Goal: Information Seeking & Learning: Learn about a topic

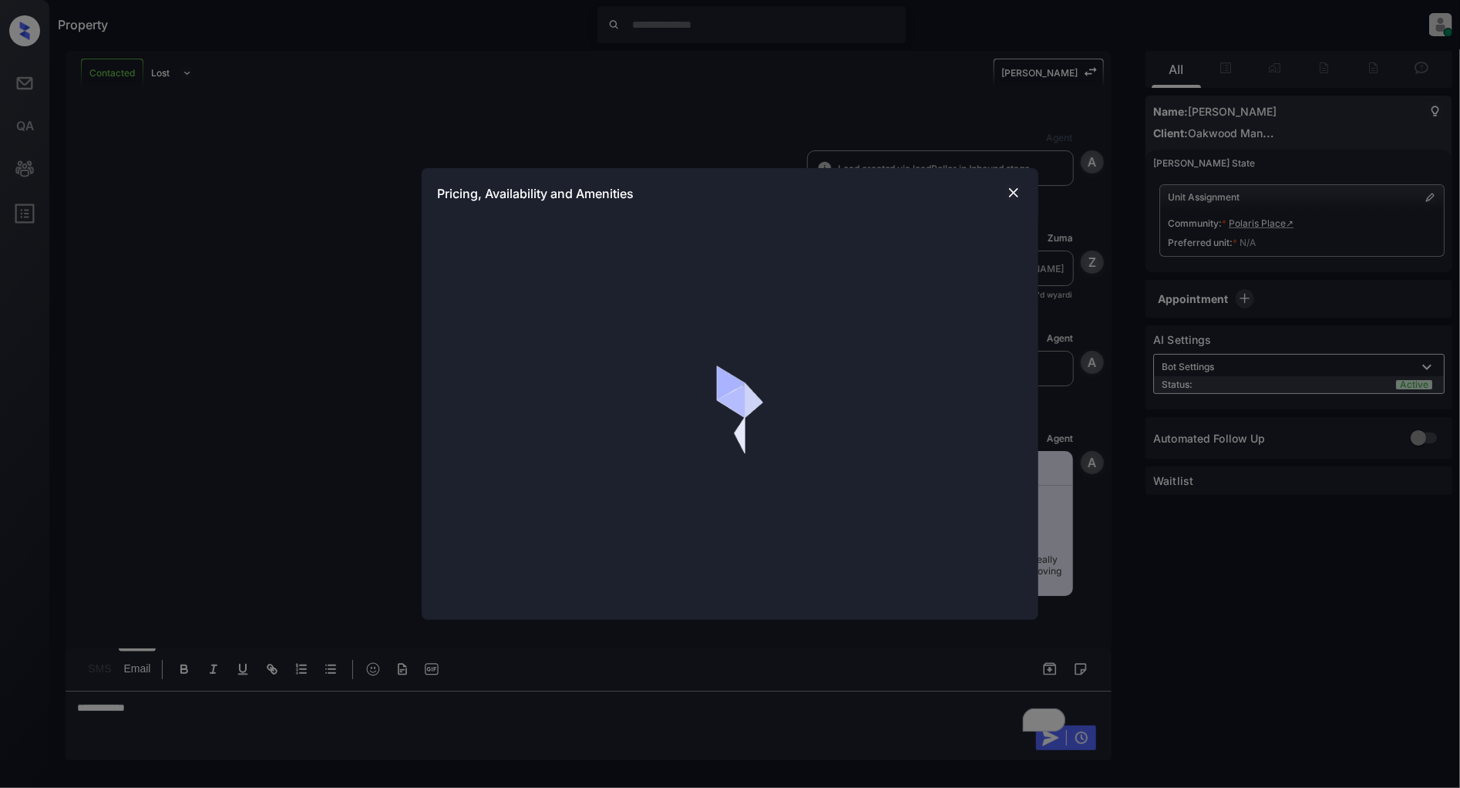
scroll to position [520, 0]
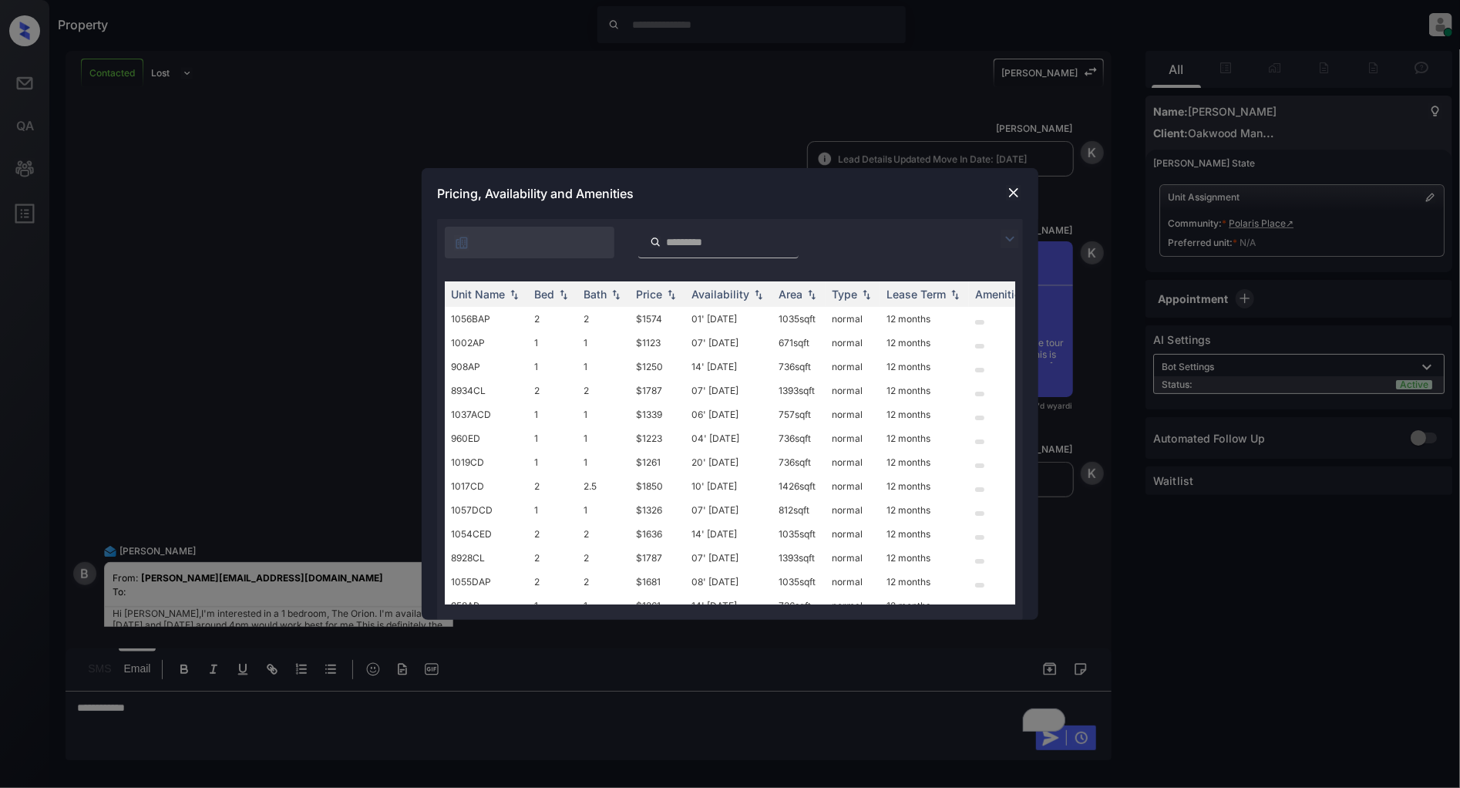
click at [1004, 232] on img at bounding box center [1010, 239] width 19 height 19
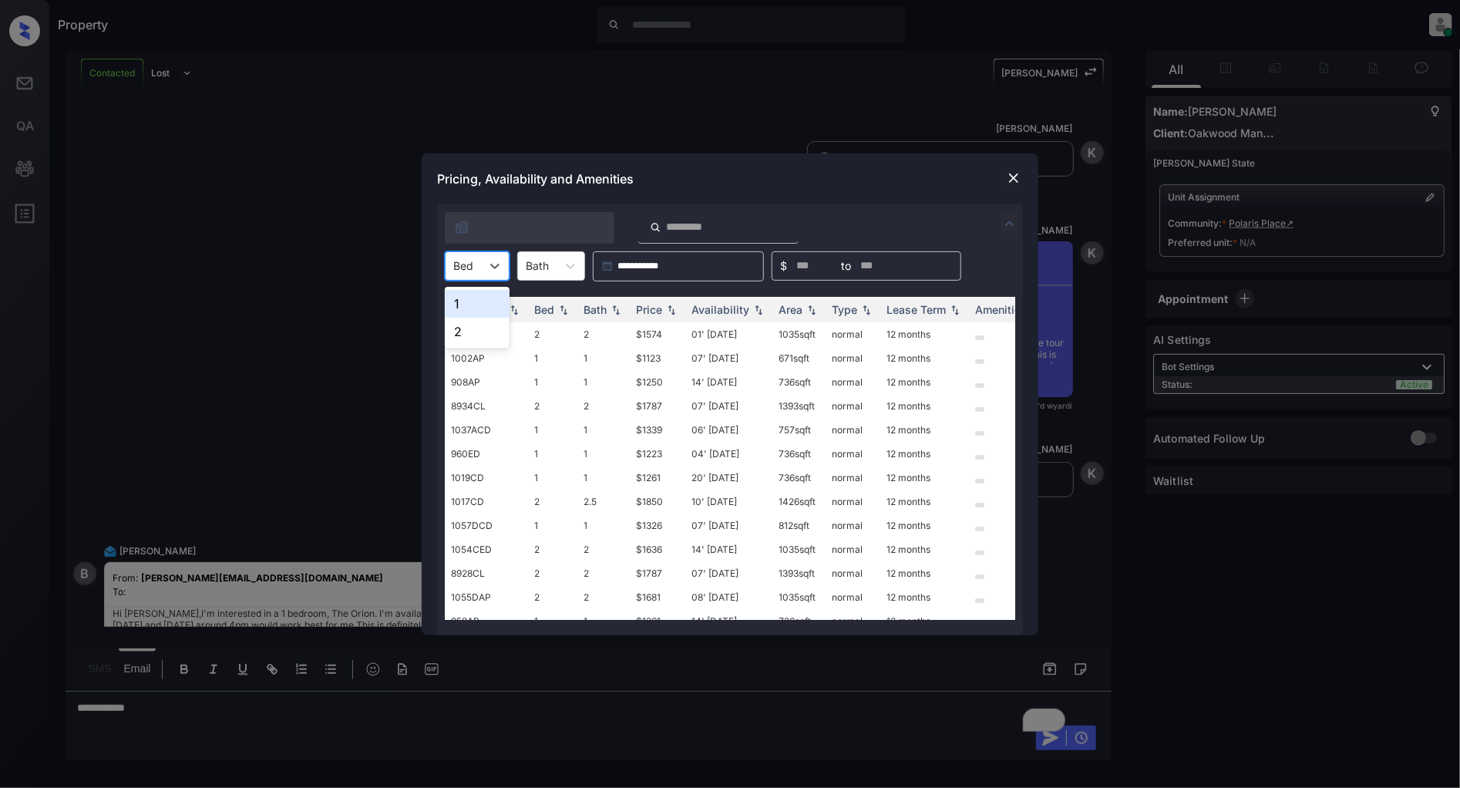
click at [480, 261] on div "Bed" at bounding box center [463, 265] width 35 height 22
click at [480, 301] on div "1" at bounding box center [477, 304] width 65 height 28
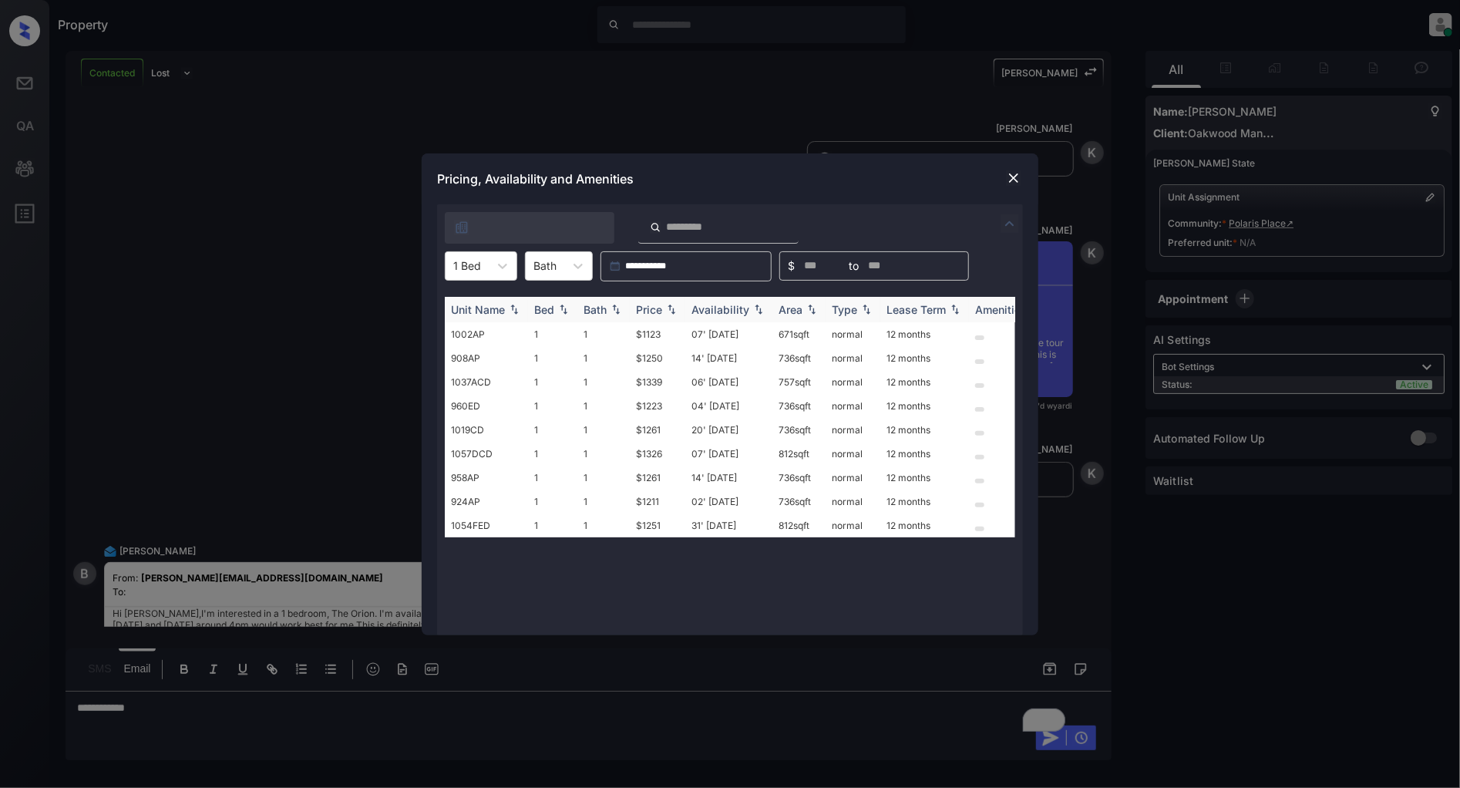
click at [659, 309] on div "Price" at bounding box center [649, 309] width 26 height 13
drag, startPoint x: 672, startPoint y: 330, endPoint x: 612, endPoint y: 338, distance: 60.6
click at [612, 338] on tr "1002AP 1 1 $1123 07' Oct 25 671 sqft normal 12 months" at bounding box center [848, 334] width 806 height 24
copy tr "$1123"
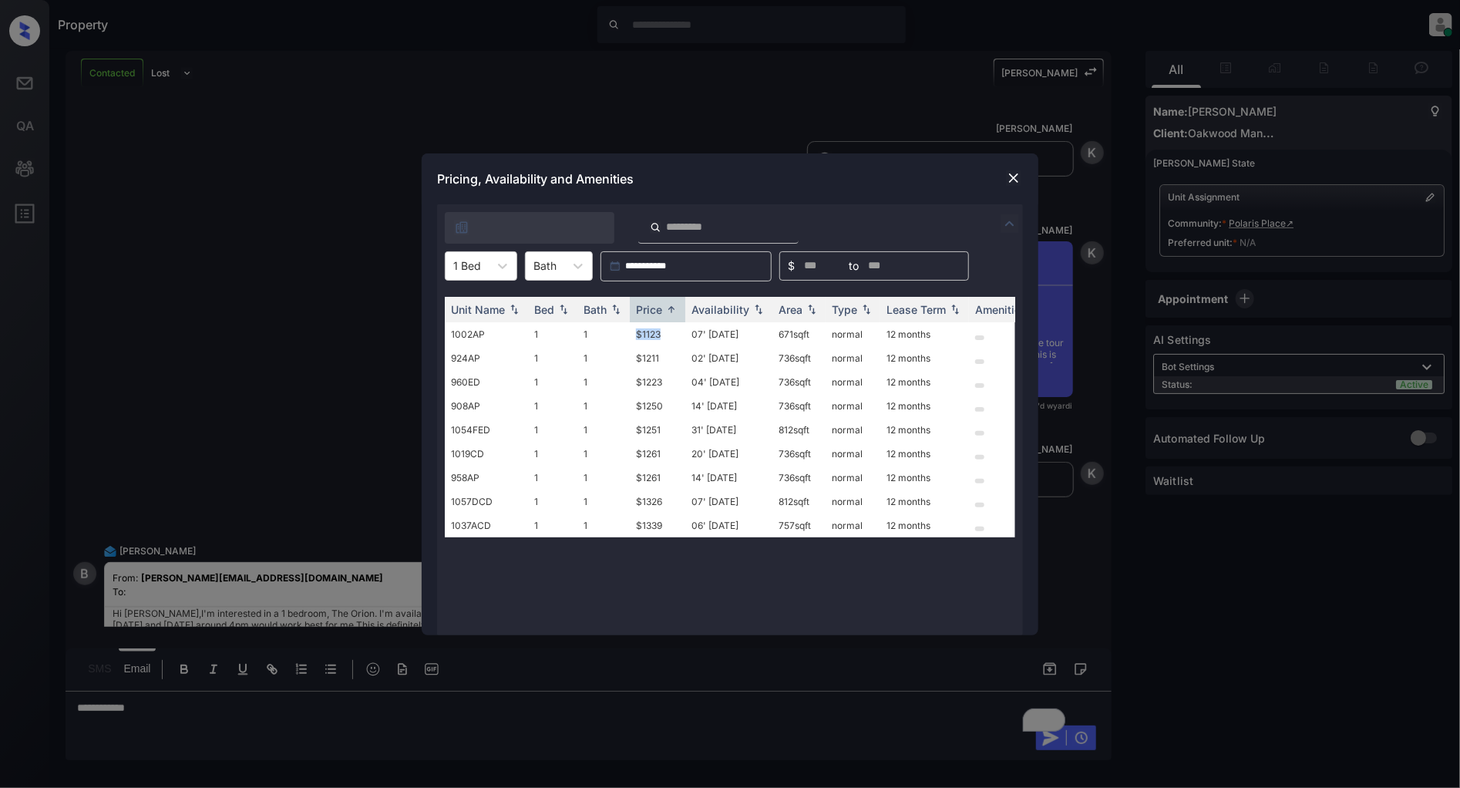
click at [1007, 181] on img at bounding box center [1013, 177] width 15 height 15
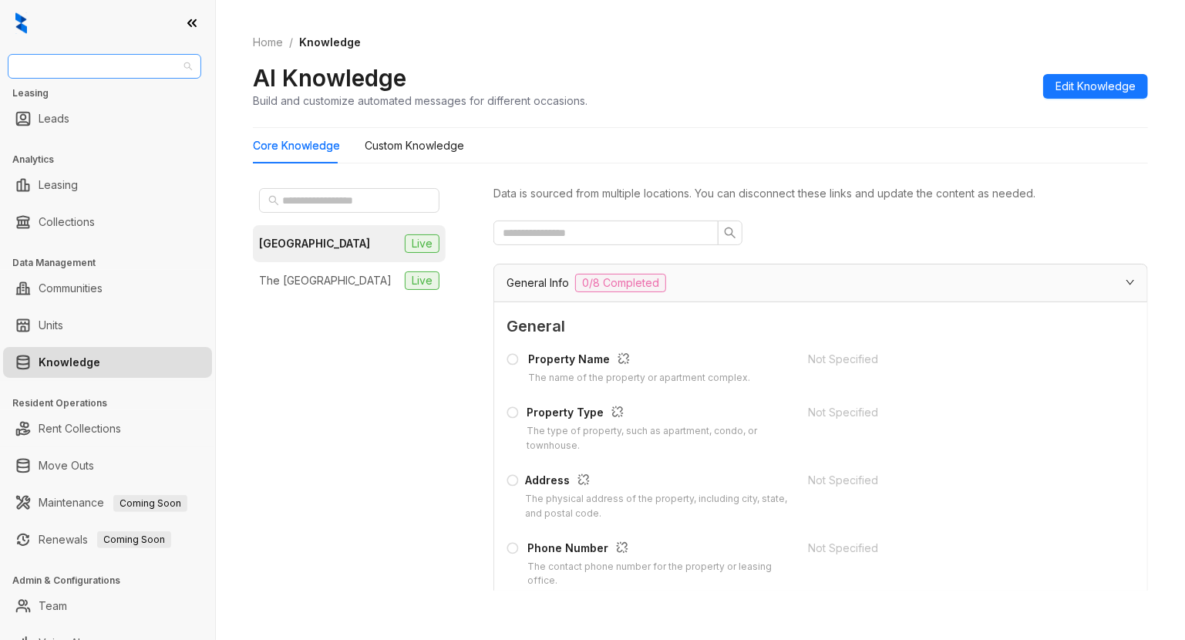
click at [109, 69] on span "Magnolia Capital" at bounding box center [104, 66] width 175 height 23
type input "***"
click at [121, 91] on div "Oakwood Management" at bounding box center [104, 97] width 169 height 17
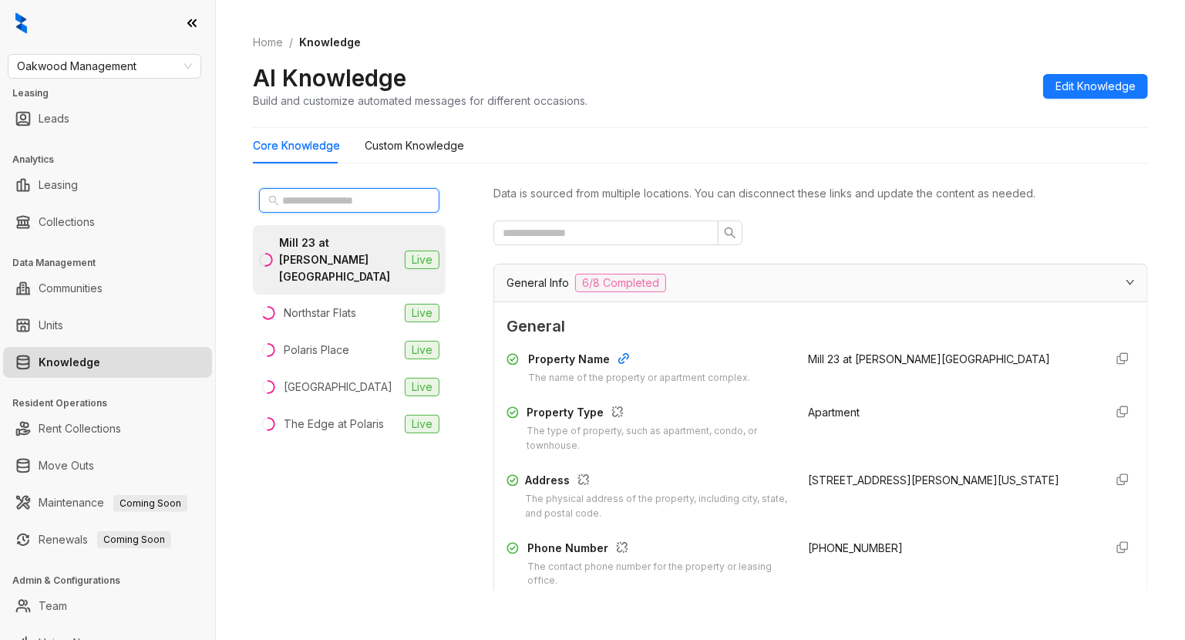
click at [349, 201] on input "text" at bounding box center [350, 200] width 136 height 17
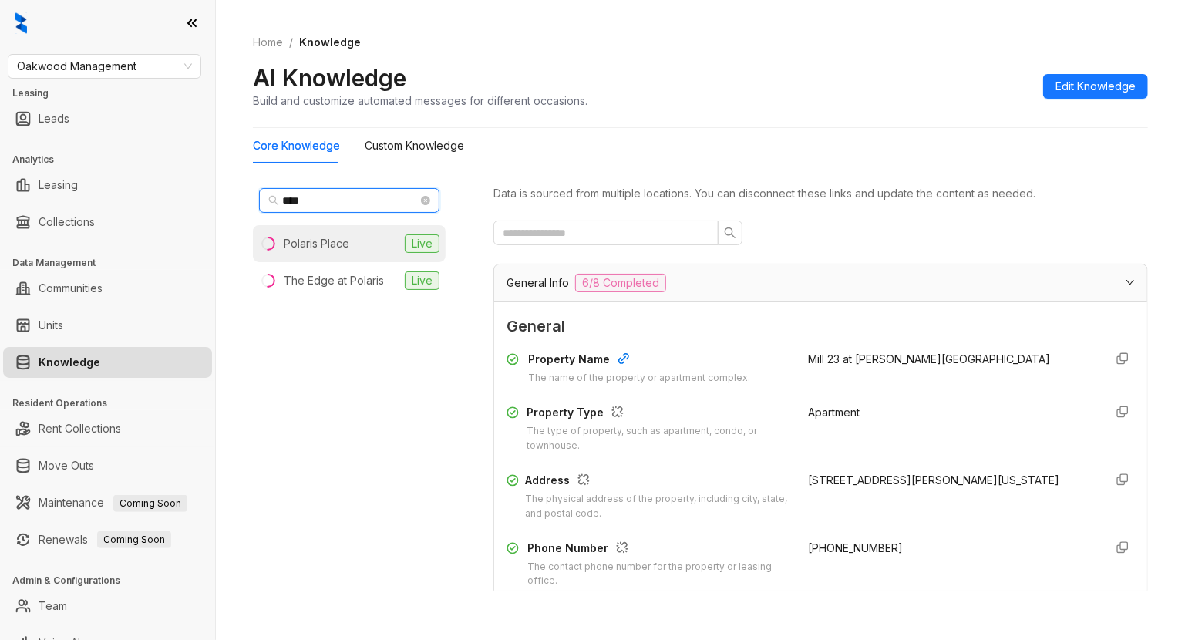
type input "****"
click at [341, 250] on div "Polaris Place" at bounding box center [317, 243] width 66 height 17
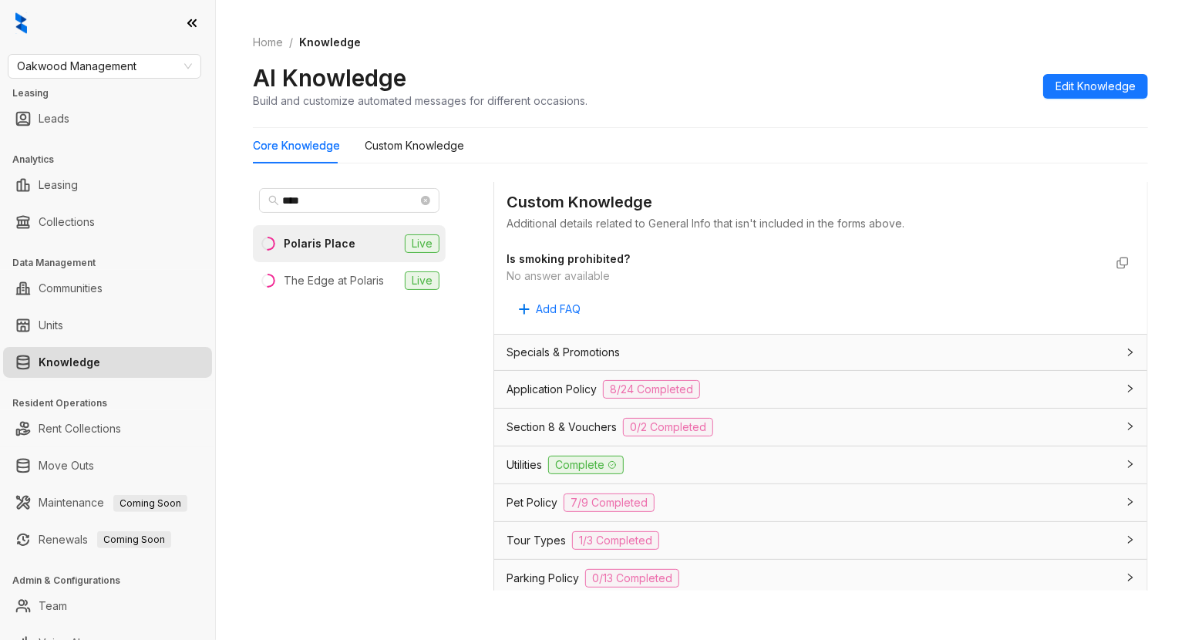
scroll to position [822, 0]
click at [769, 390] on div "Application Policy 8/24 Completed" at bounding box center [811, 388] width 610 height 19
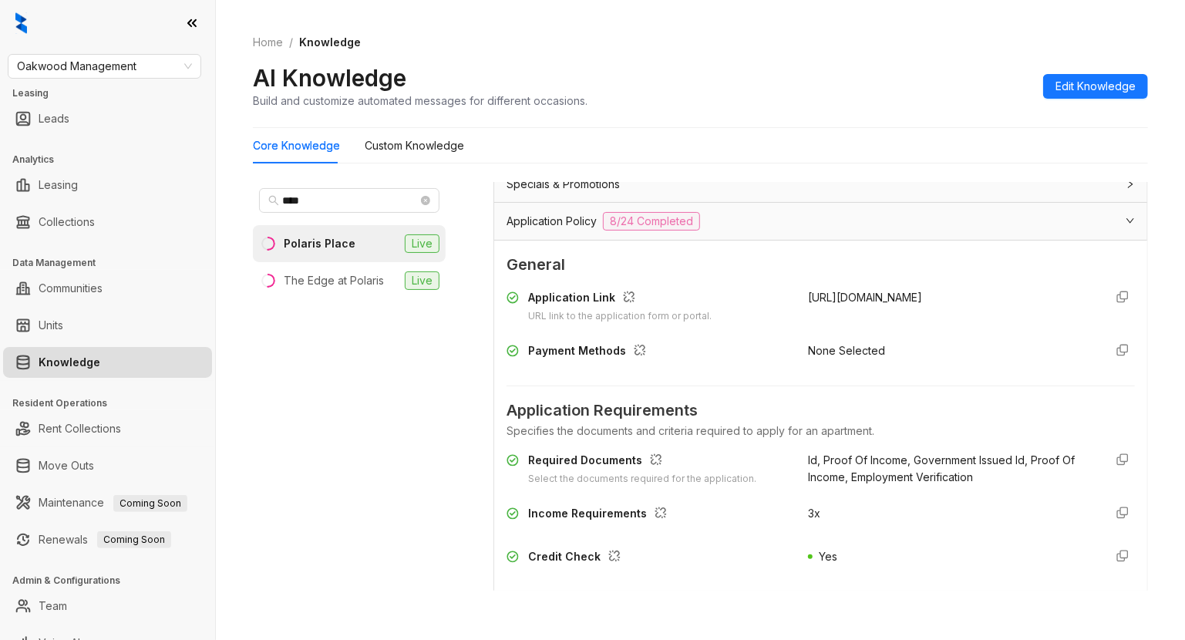
scroll to position [1028, 0]
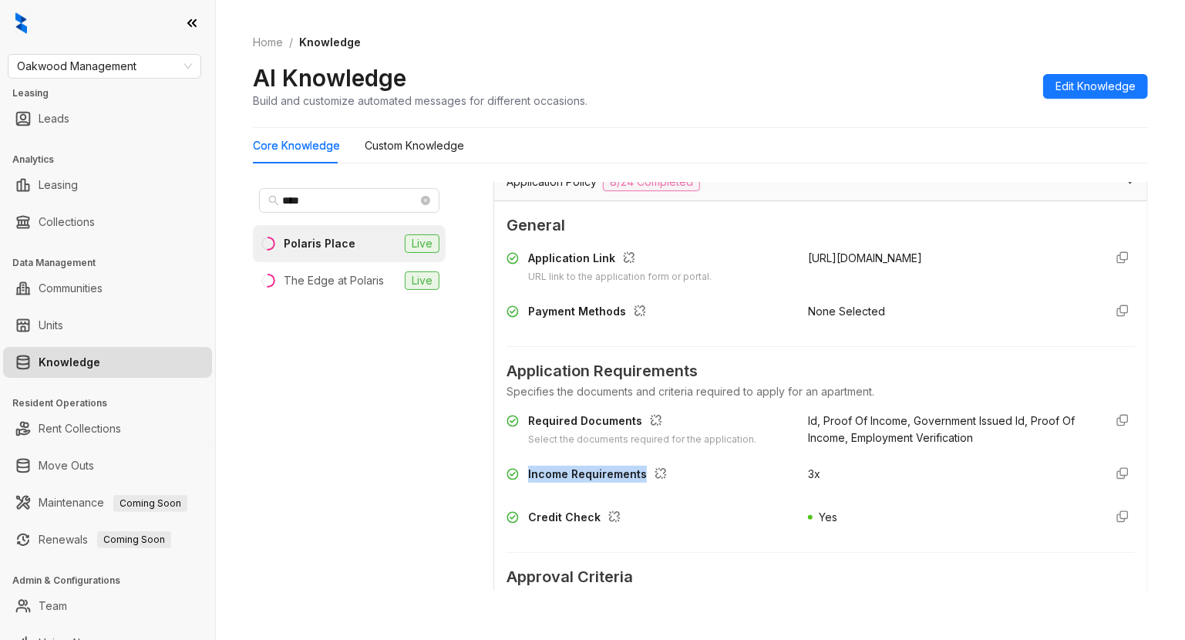
drag, startPoint x: 639, startPoint y: 479, endPoint x: 527, endPoint y: 476, distance: 111.8
click at [527, 476] on div "Income Requirements" at bounding box center [647, 478] width 283 height 25
copy div "Income Requirements"
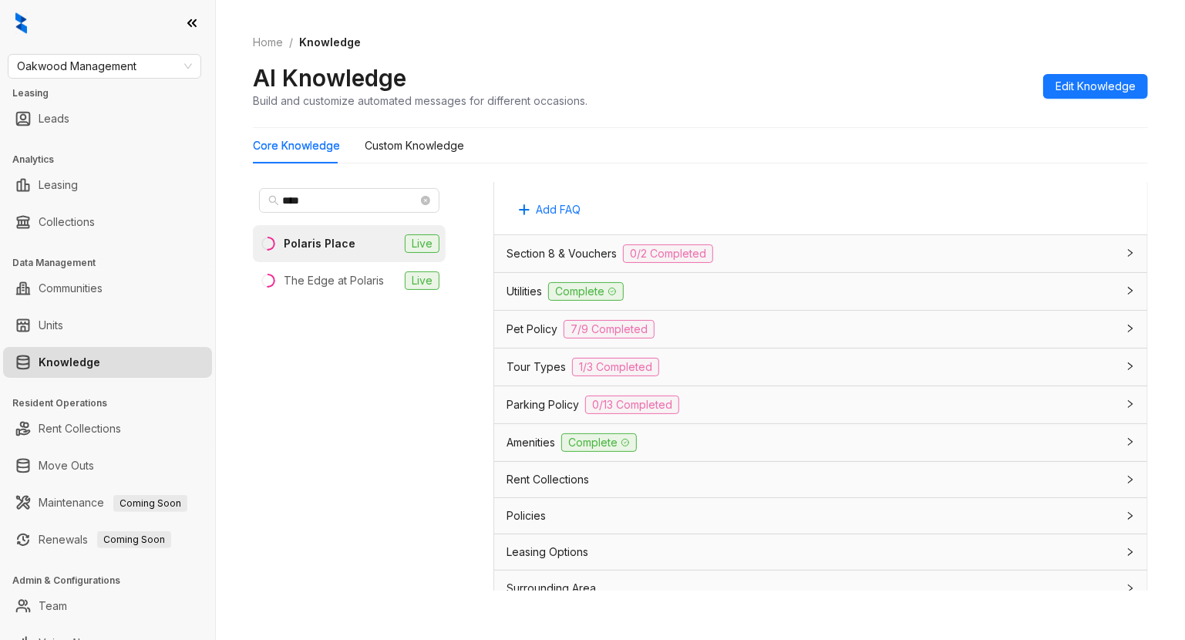
scroll to position [2946, 0]
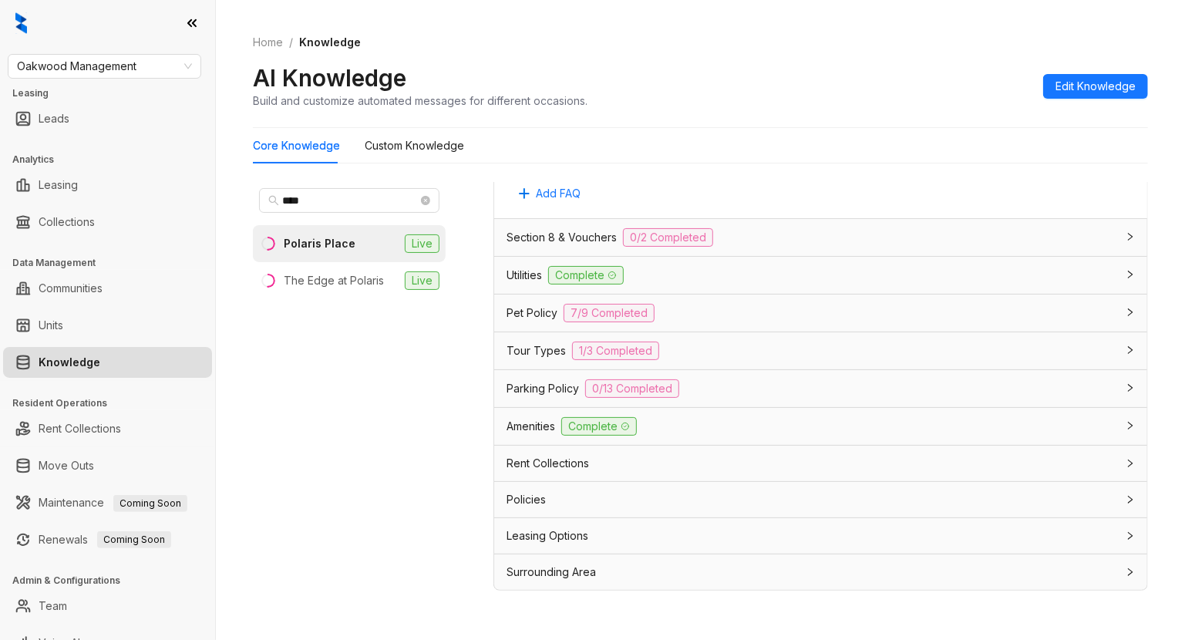
click at [698, 528] on div "Leasing Options" at bounding box center [811, 535] width 610 height 17
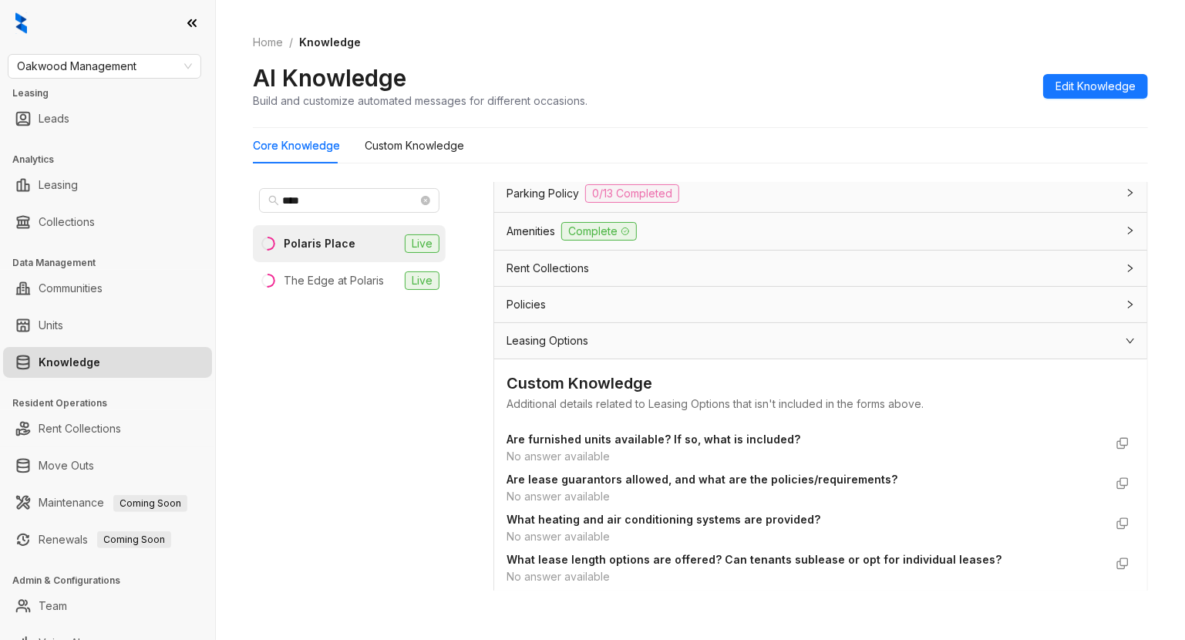
scroll to position [3222, 0]
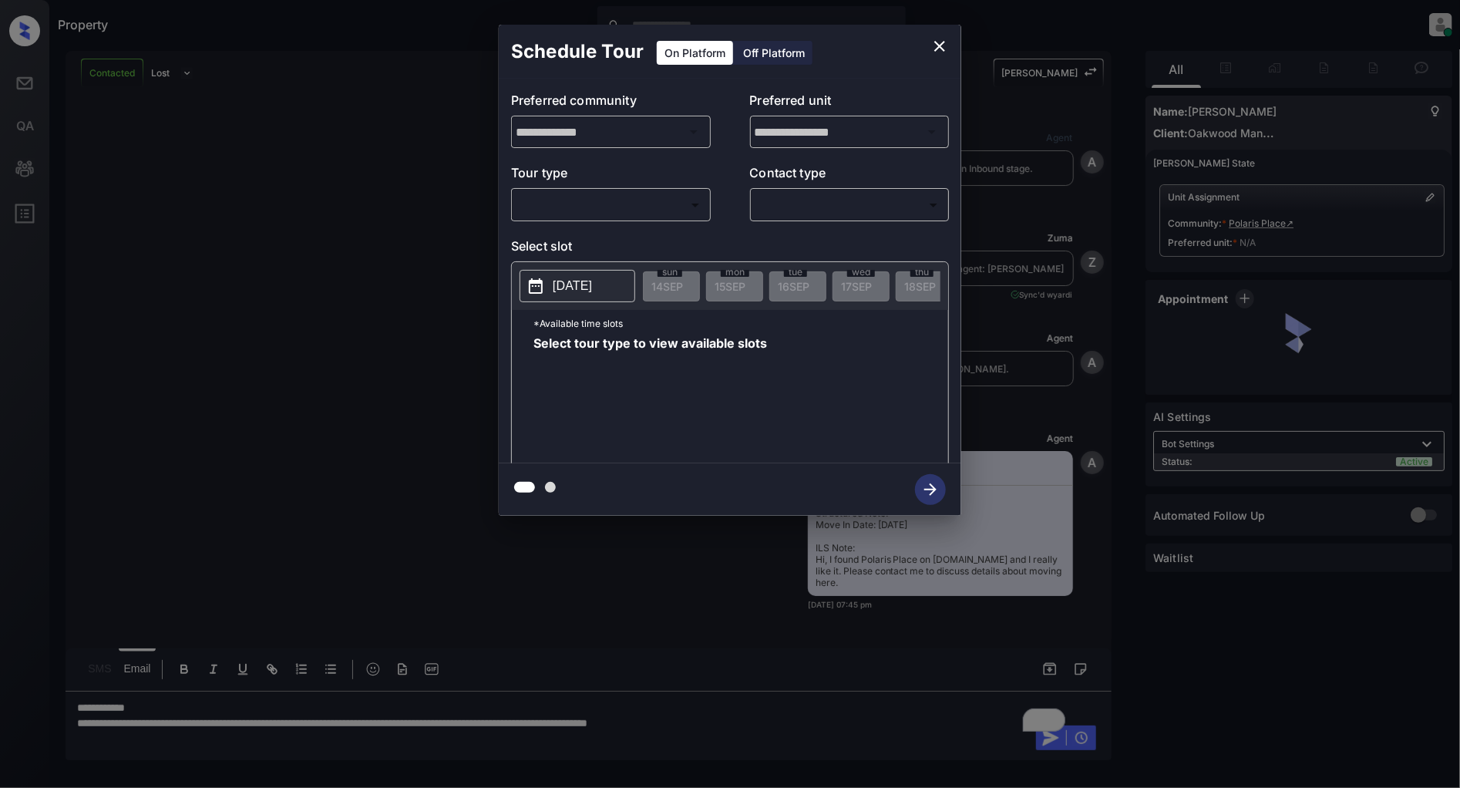
scroll to position [560, 0]
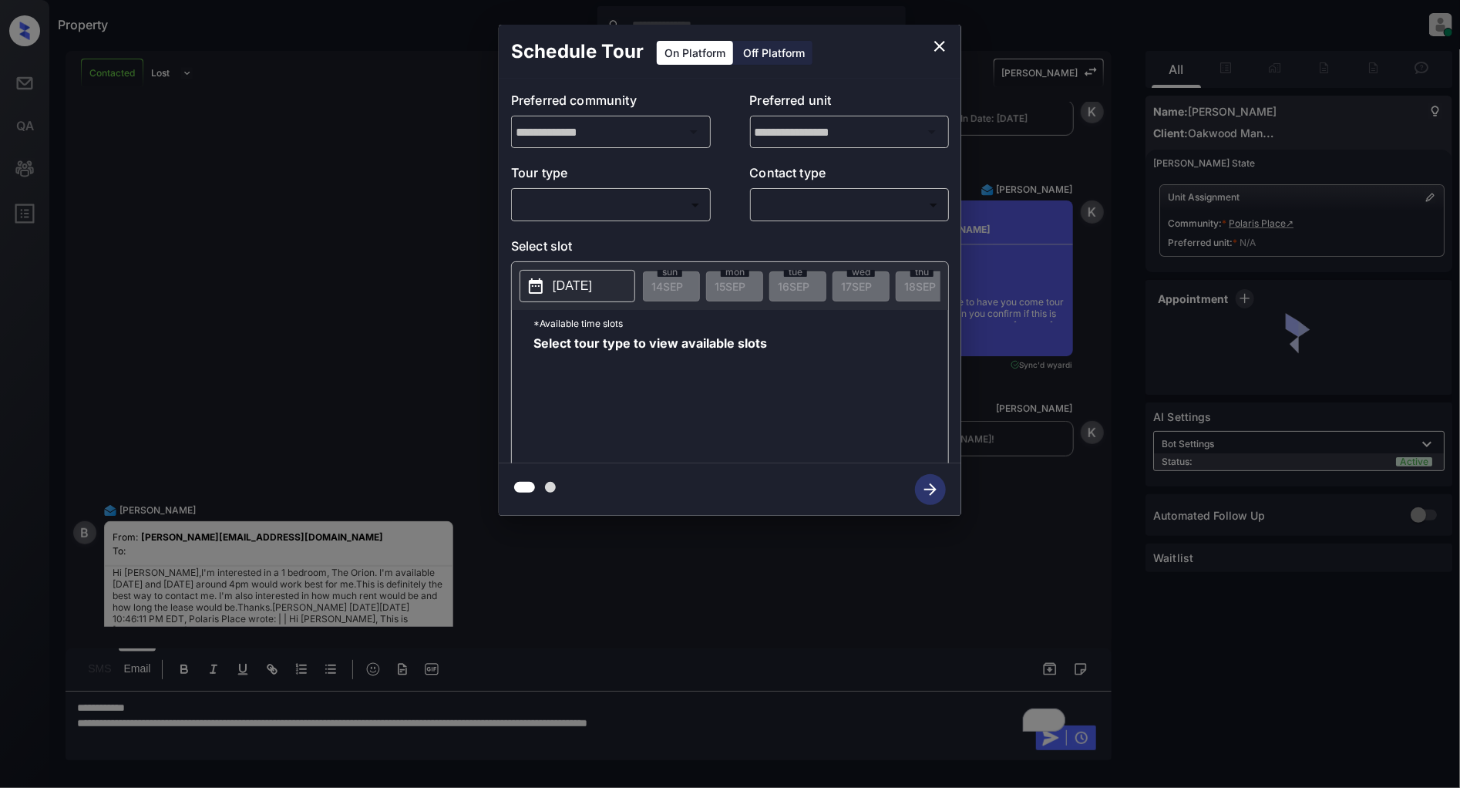
click at [612, 216] on body "Property Patrick Deasis Online Set yourself offline Set yourself on break Profi…" at bounding box center [730, 394] width 1460 height 788
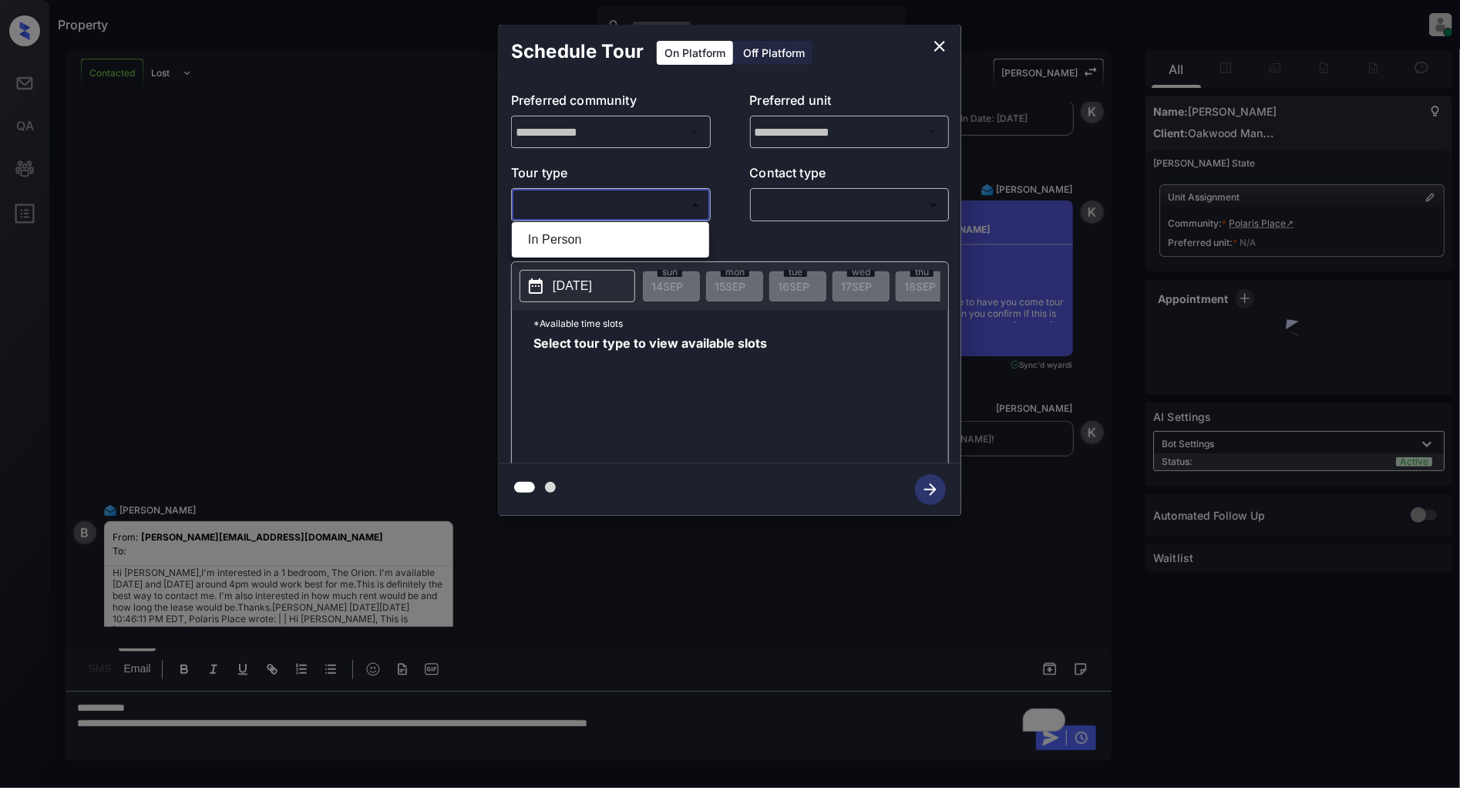
click at [580, 229] on li "In Person" at bounding box center [611, 240] width 190 height 28
type input "********"
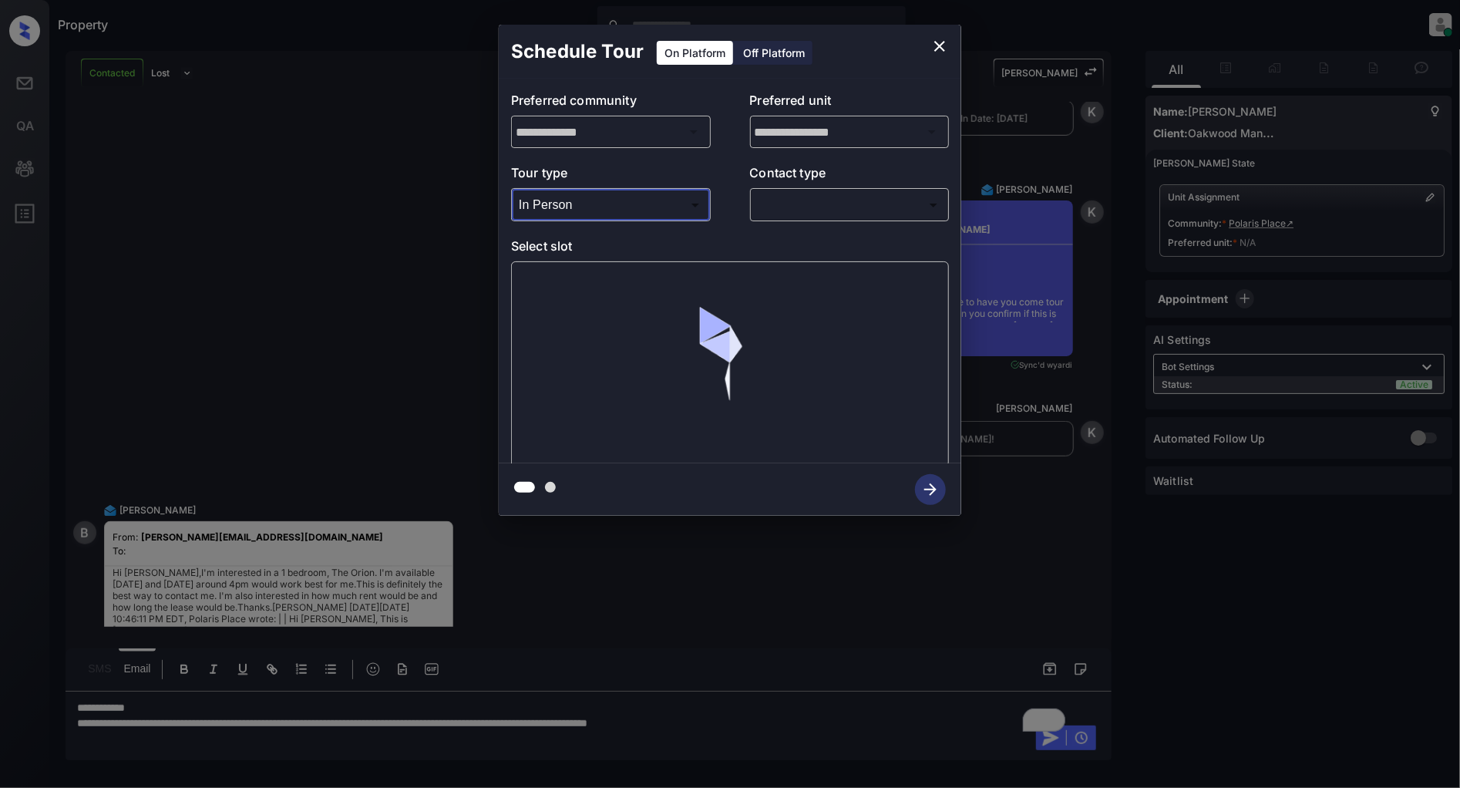
click at [806, 196] on body "Property Patrick Deasis Online Set yourself offline Set yourself on break Profi…" at bounding box center [730, 394] width 1460 height 788
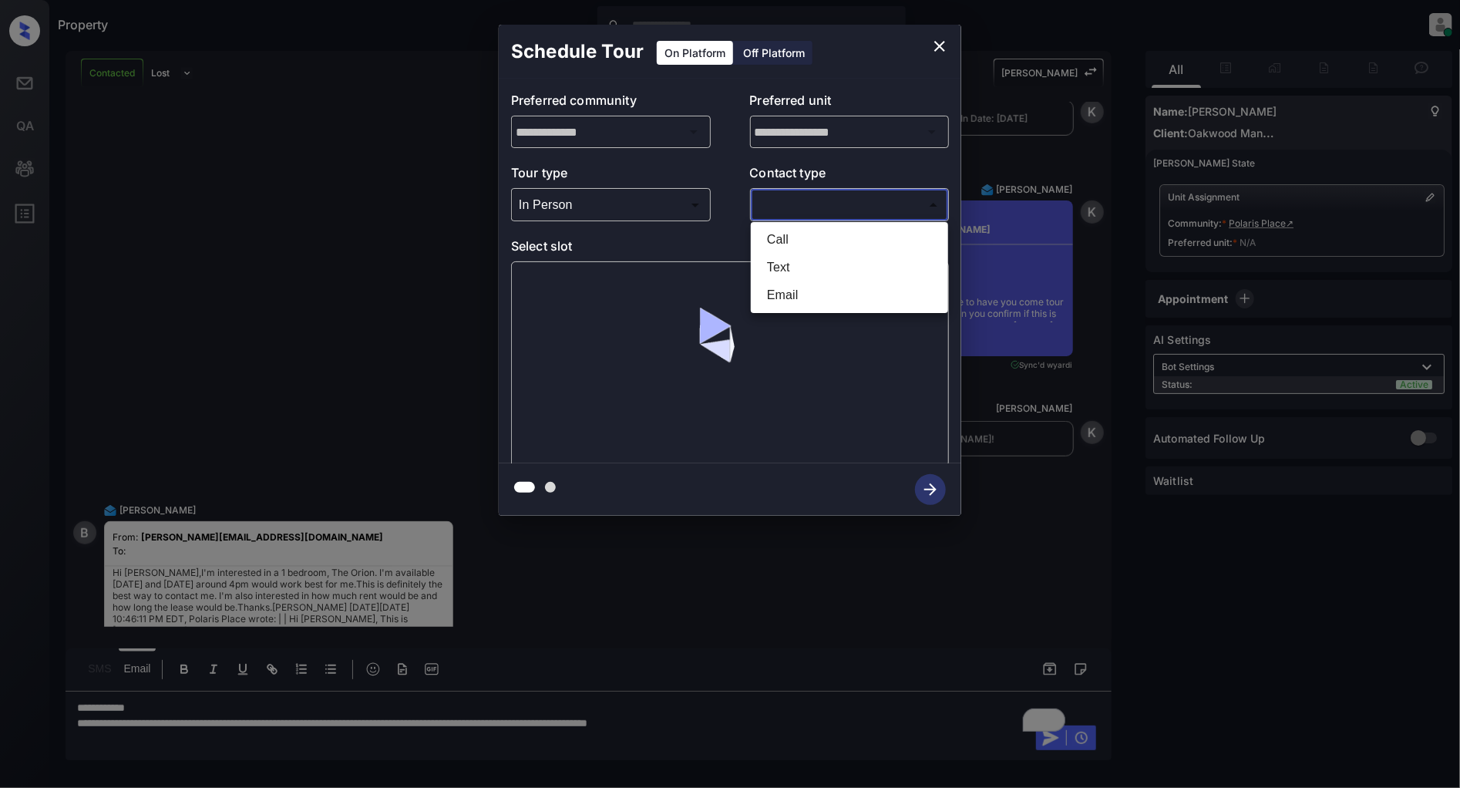
click at [779, 259] on li "Text" at bounding box center [850, 268] width 190 height 28
type input "****"
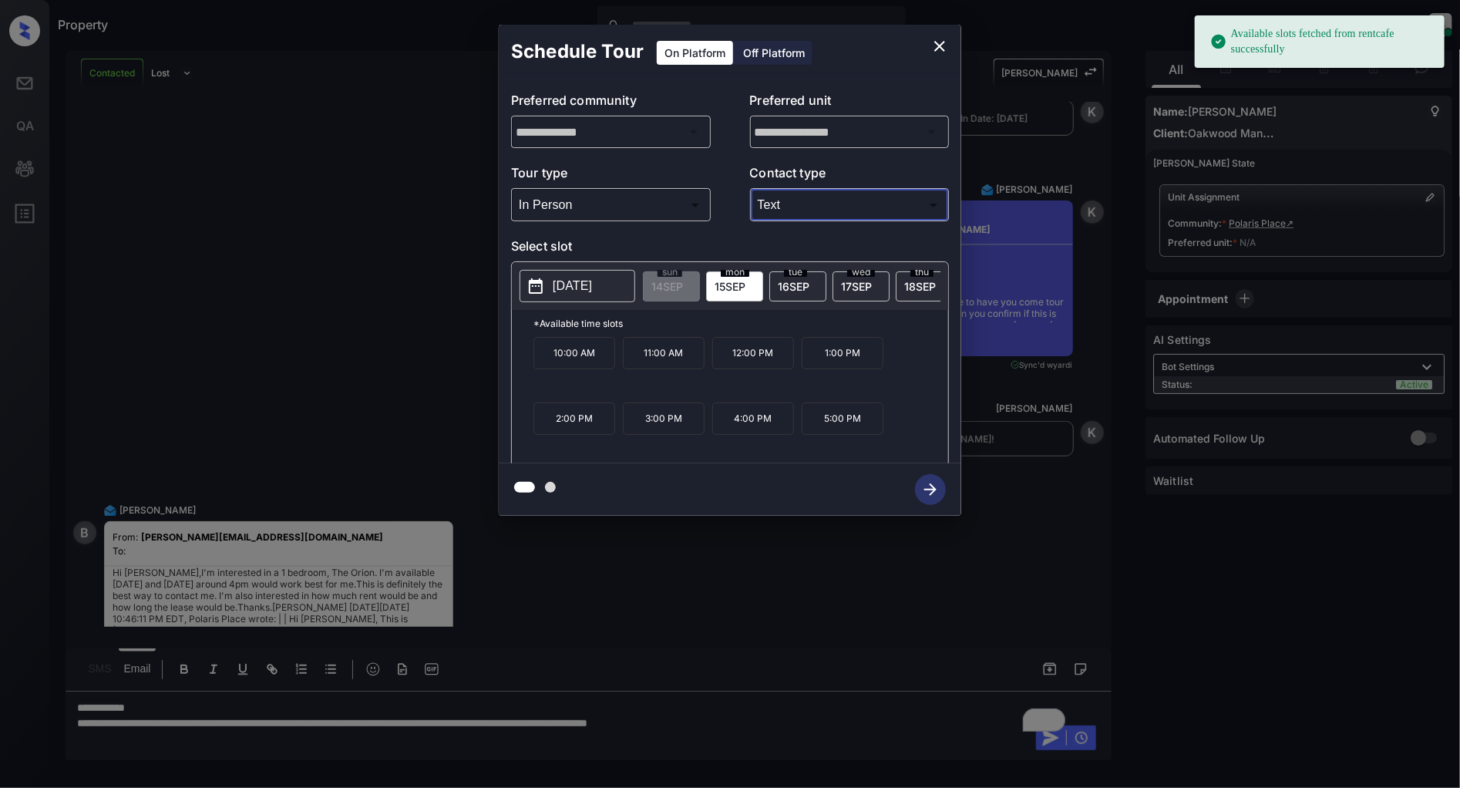
click at [919, 286] on span "18 SEP" at bounding box center [920, 286] width 32 height 13
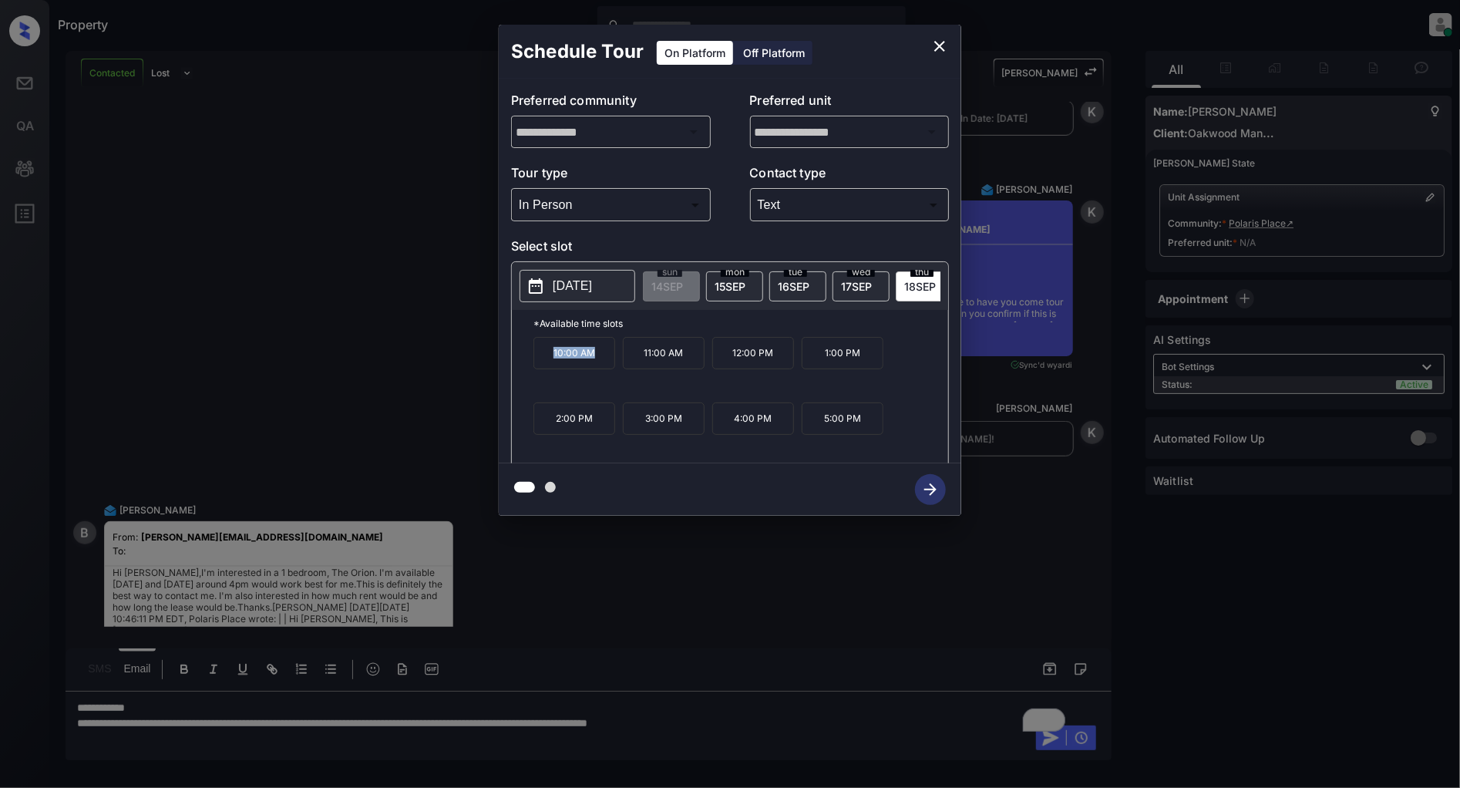
drag, startPoint x: 599, startPoint y: 367, endPoint x: 530, endPoint y: 365, distance: 68.6
click at [530, 365] on div "*Available time slots 10:00 AM 11:00 AM 12:00 PM 1:00 PM 2:00 PM 3:00 PM 4:00 P…" at bounding box center [730, 389] width 436 height 158
copy p "10:00 AM"
drag, startPoint x: 860, startPoint y: 363, endPoint x: 818, endPoint y: 363, distance: 41.6
click at [818, 363] on p "1:00 PM" at bounding box center [843, 353] width 82 height 32
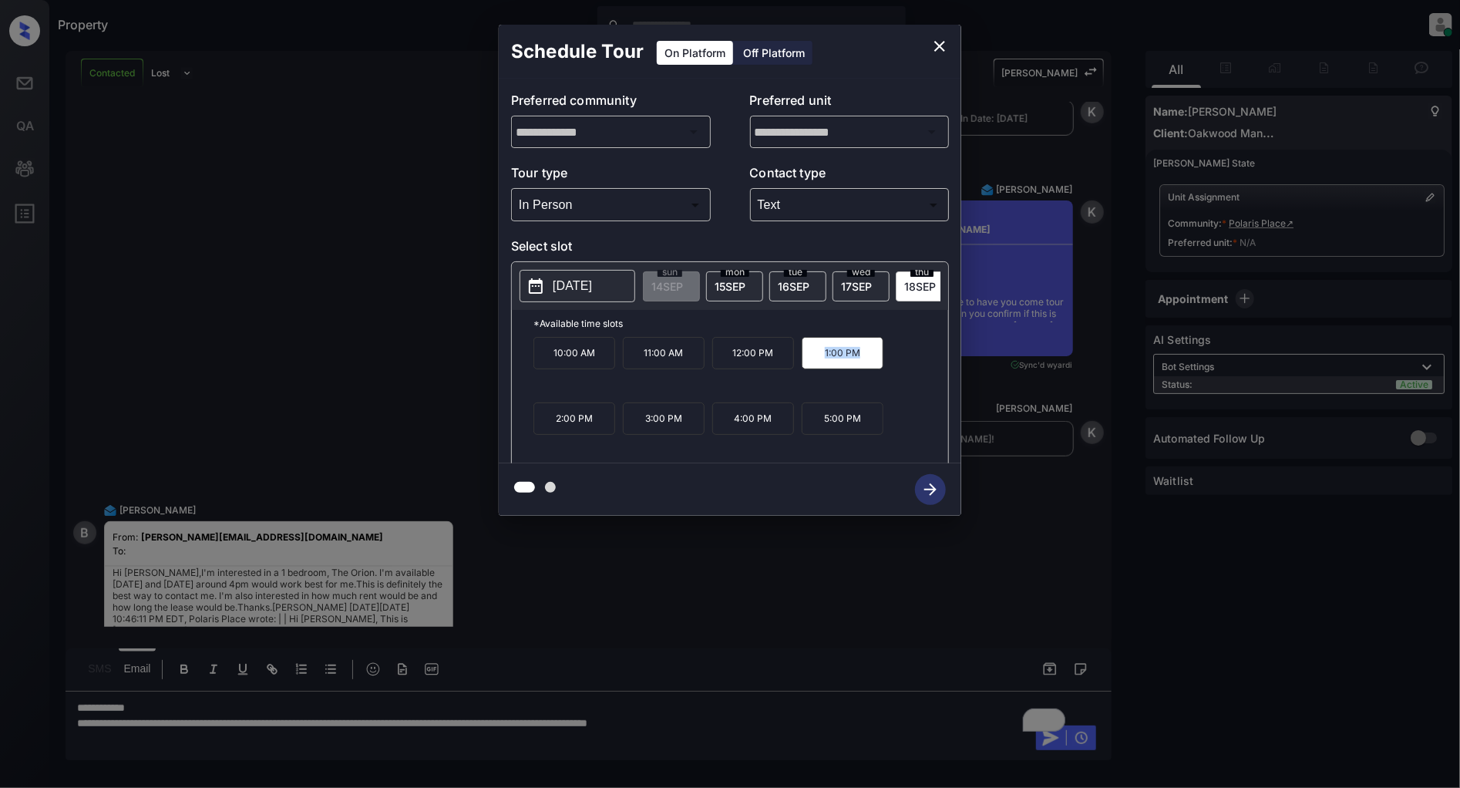
copy p "1:00 PM"
drag, startPoint x: 781, startPoint y: 424, endPoint x: 728, endPoint y: 426, distance: 53.2
click at [728, 426] on p "4:00 PM" at bounding box center [753, 418] width 82 height 32
copy p "4:00 PM"
click at [944, 48] on icon "close" at bounding box center [939, 46] width 19 height 19
